Goal: Navigation & Orientation: Find specific page/section

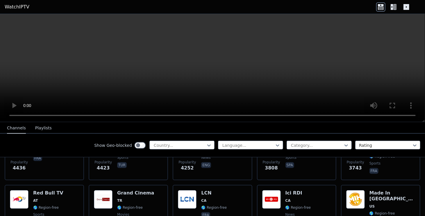
scroll to position [156, 0]
click at [393, 8] on icon at bounding box center [392, 7] width 3 height 6
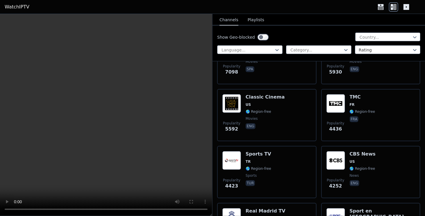
click at [407, 8] on icon at bounding box center [406, 7] width 6 height 6
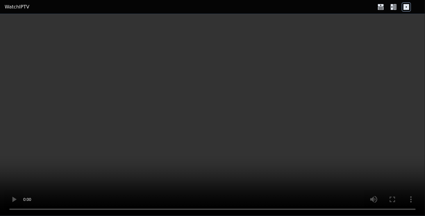
click at [380, 6] on icon at bounding box center [380, 6] width 9 height 9
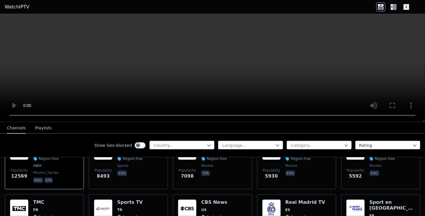
scroll to position [0, 0]
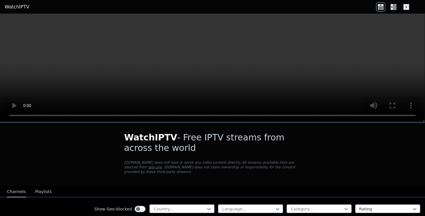
click at [18, 7] on link "WatchIPTV" at bounding box center [17, 6] width 25 height 7
click at [164, 206] on div at bounding box center [179, 209] width 53 height 6
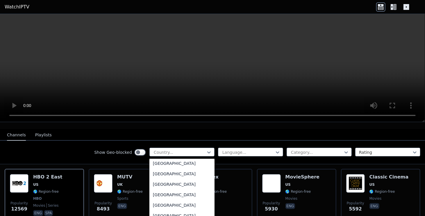
scroll to position [2016, 0]
click at [159, 202] on div "[GEOGRAPHIC_DATA]" at bounding box center [181, 206] width 65 height 10
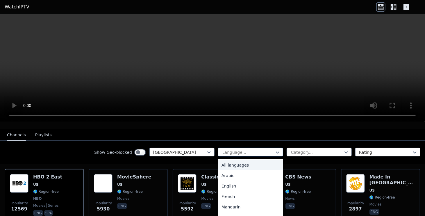
click at [260, 149] on div at bounding box center [248, 152] width 53 height 6
click at [243, 181] on div "English" at bounding box center [250, 186] width 65 height 10
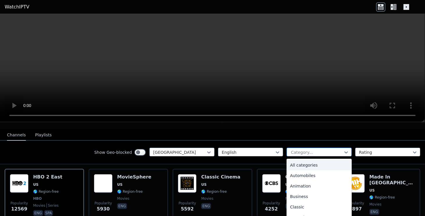
click at [315, 150] on div at bounding box center [316, 152] width 53 height 6
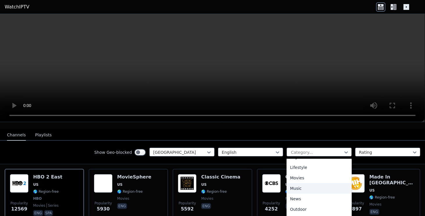
scroll to position [144, 0]
click at [287, 194] on div "News" at bounding box center [319, 199] width 65 height 10
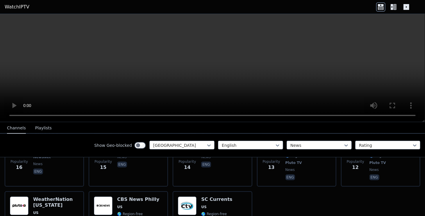
scroll to position [1164, 0]
